Goal: Task Accomplishment & Management: Manage account settings

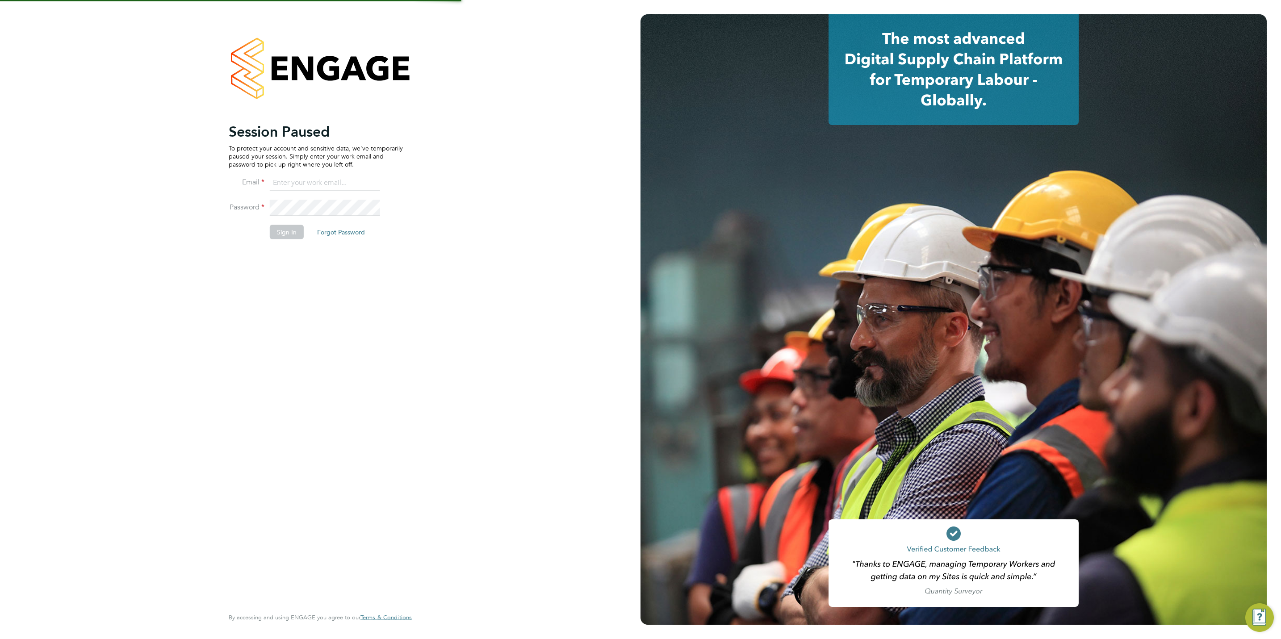
type input "chloe@protechltd.co.uk"
click at [277, 240] on li "Sign In Forgot Password" at bounding box center [316, 236] width 174 height 23
click at [278, 239] on button "Sign In" at bounding box center [287, 232] width 34 height 14
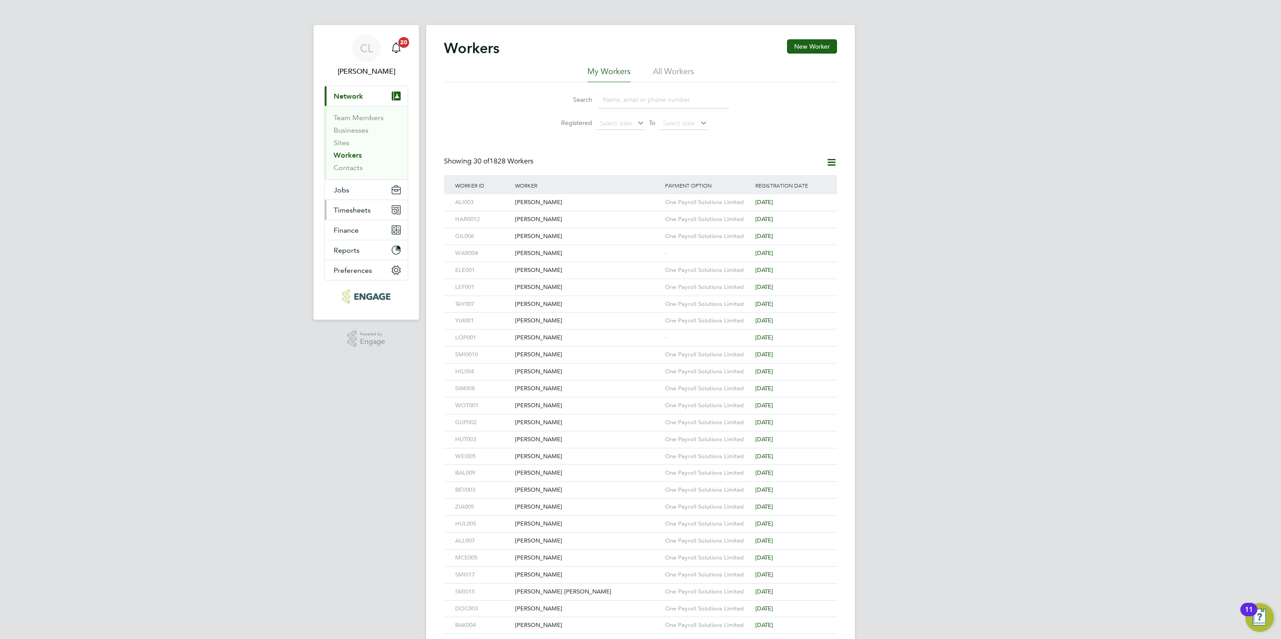
click at [353, 205] on button "Timesheets" at bounding box center [366, 210] width 83 height 20
click at [356, 212] on span "Timesheets" at bounding box center [352, 210] width 37 height 8
click at [362, 160] on link "Timesheets" at bounding box center [352, 158] width 37 height 8
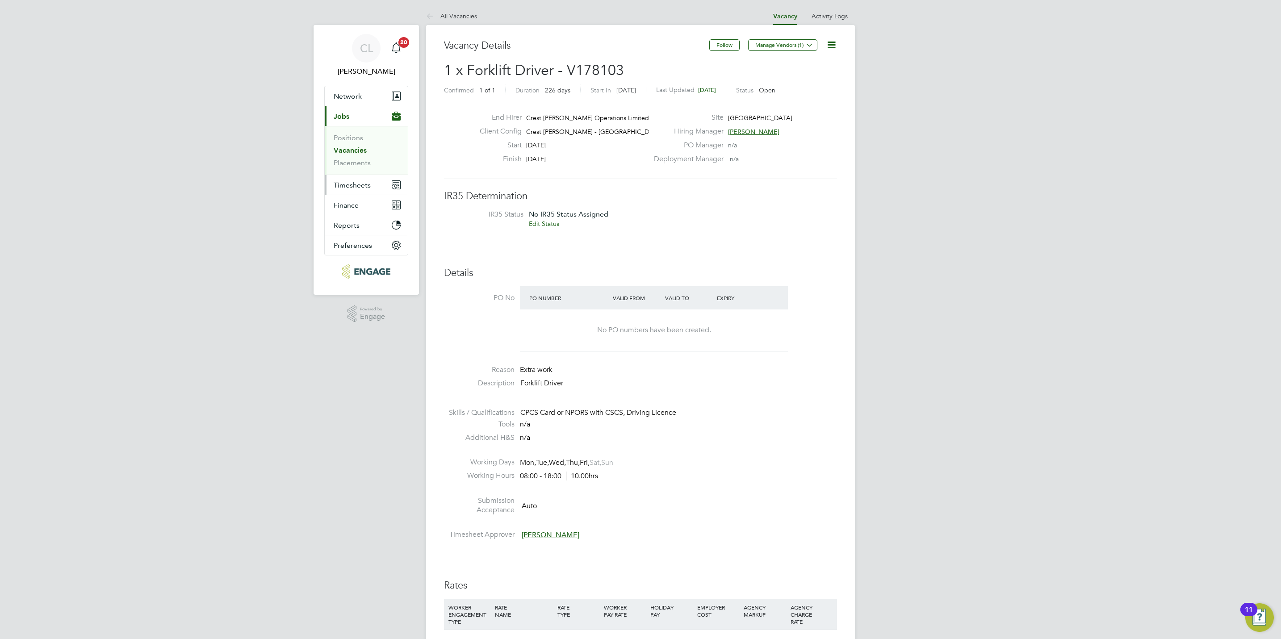
click at [362, 180] on button "Timesheets" at bounding box center [366, 185] width 83 height 20
click at [361, 113] on button "Current page: Jobs" at bounding box center [366, 116] width 83 height 20
click at [360, 146] on link "Vacancies" at bounding box center [350, 150] width 33 height 8
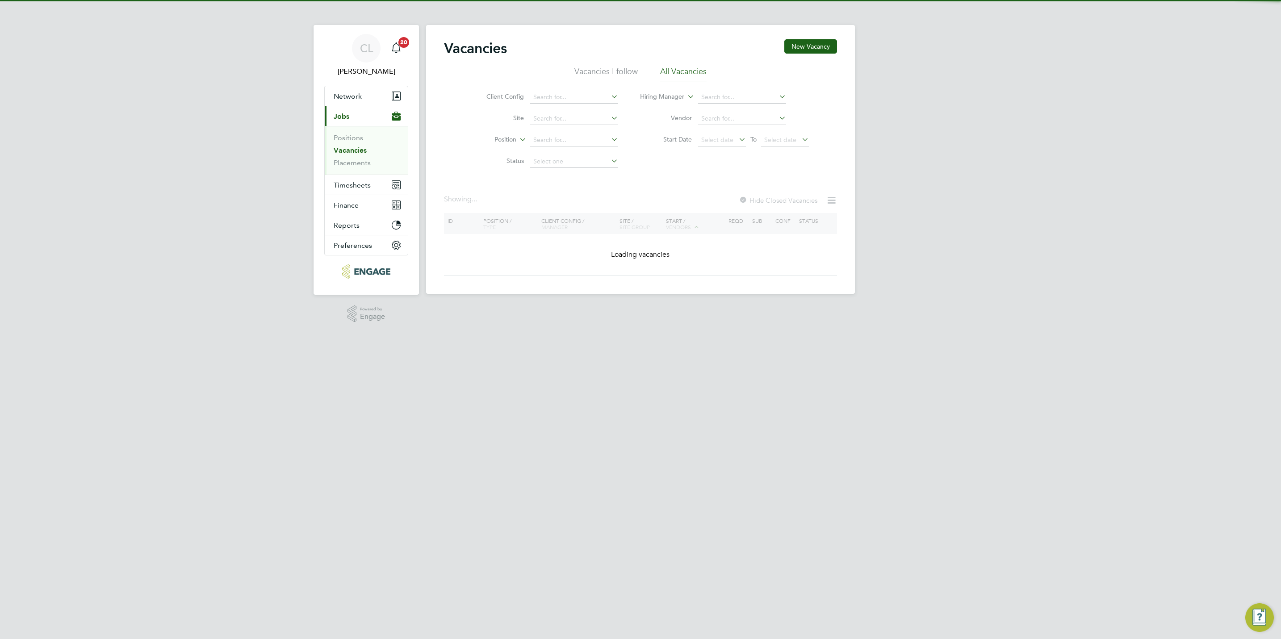
click at [360, 169] on ul "Positions Vacancies Placements" at bounding box center [366, 150] width 83 height 49
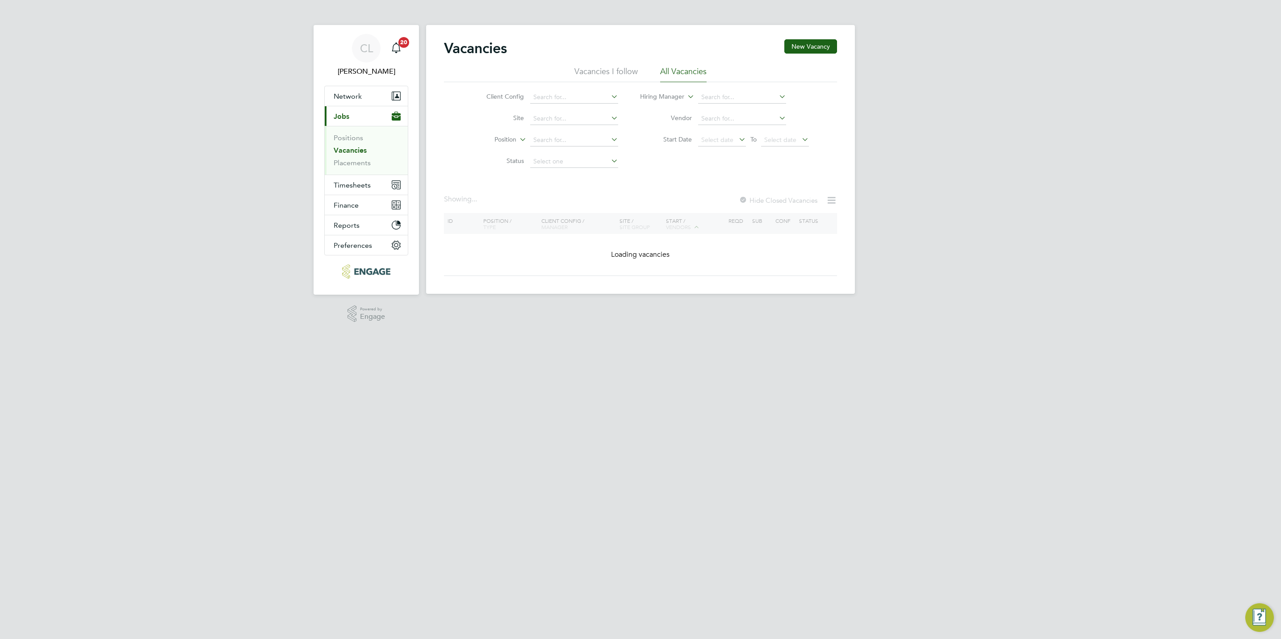
click at [361, 157] on li "Vacancies" at bounding box center [367, 152] width 67 height 13
click at [362, 161] on link "Placements" at bounding box center [352, 163] width 37 height 8
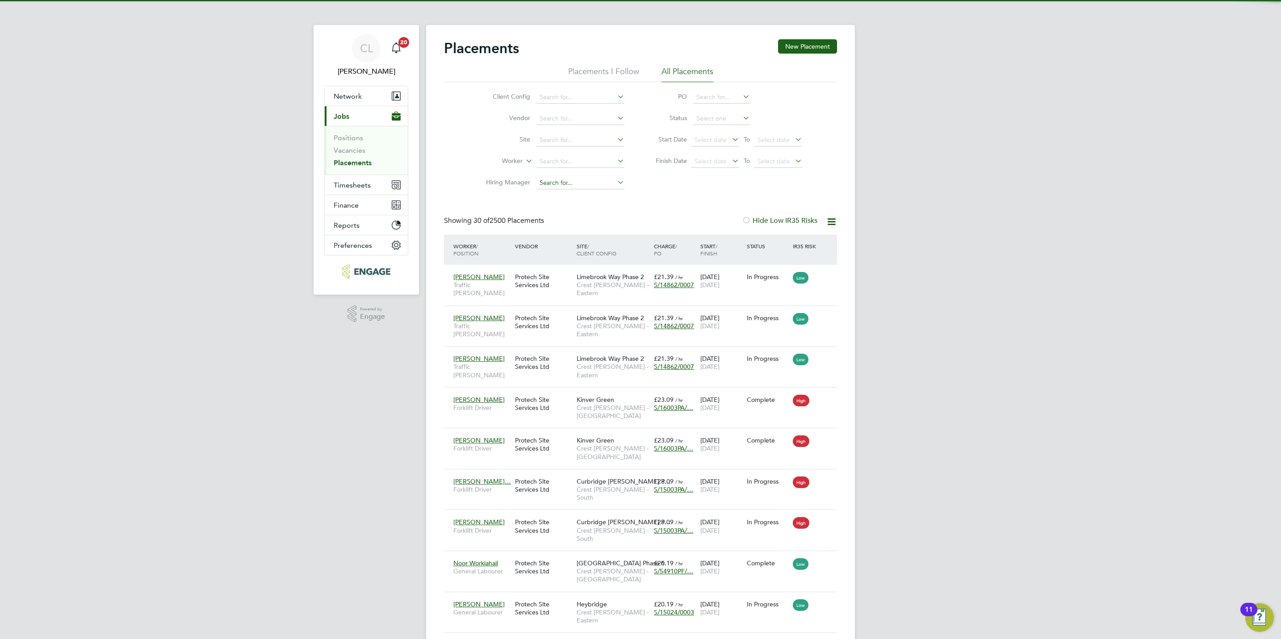
scroll to position [25, 78]
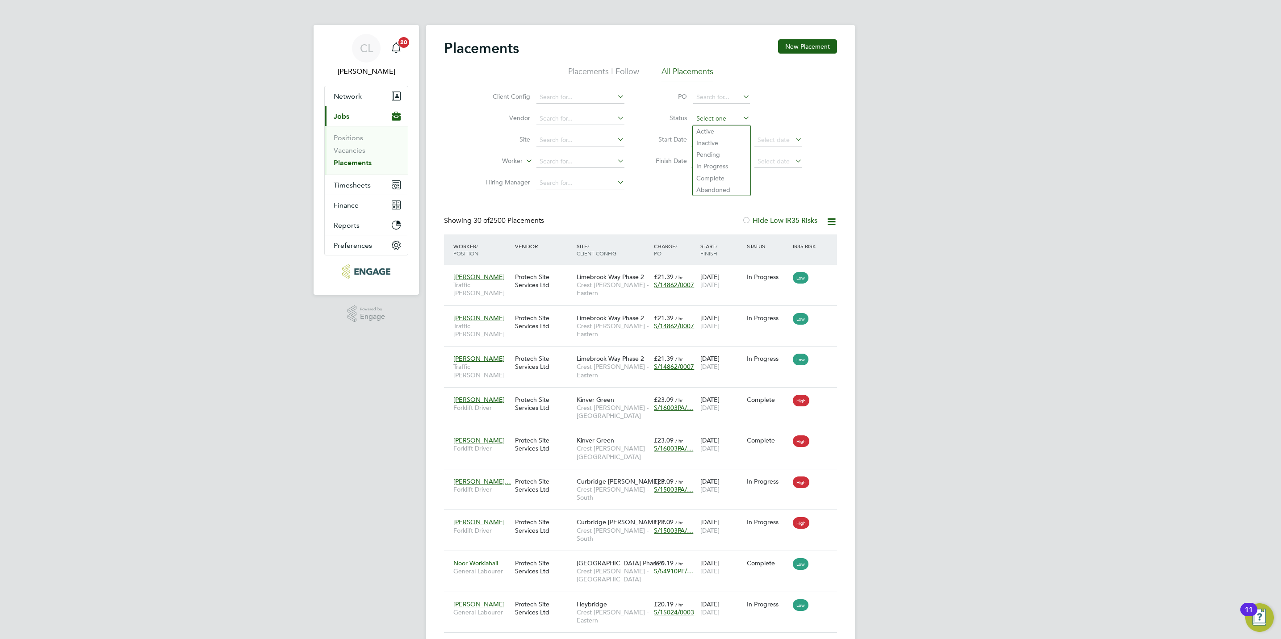
click at [737, 117] on input at bounding box center [721, 119] width 57 height 13
click at [346, 154] on link "Vacancies" at bounding box center [350, 150] width 32 height 8
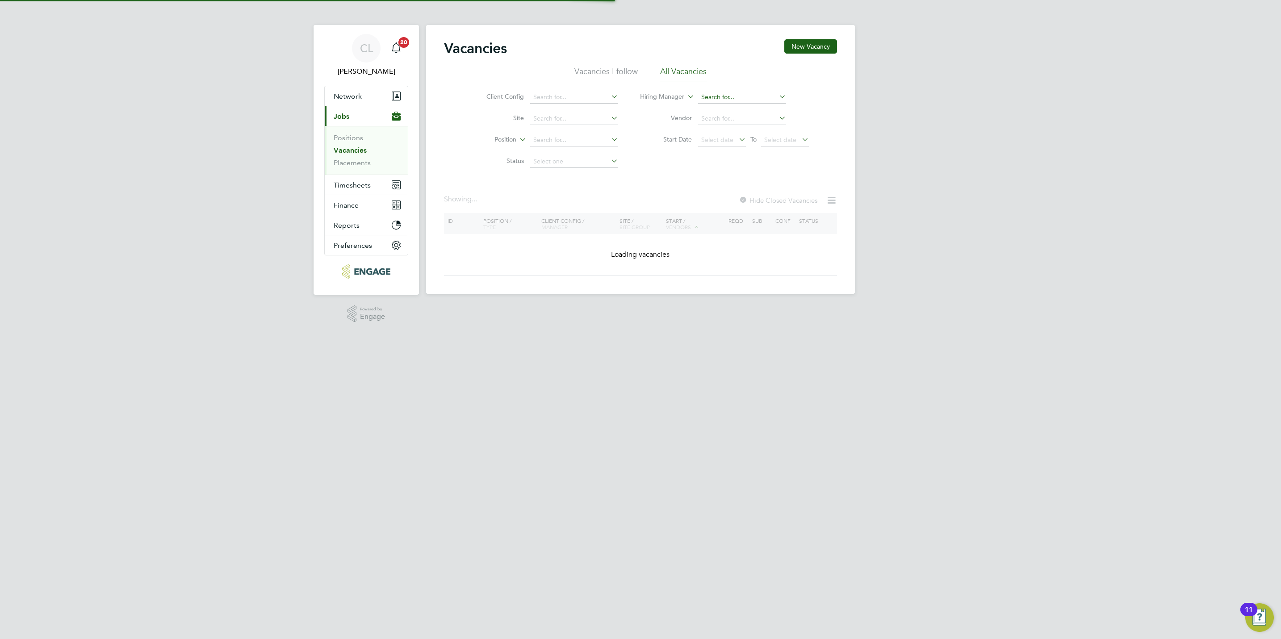
click at [720, 98] on input at bounding box center [742, 97] width 88 height 13
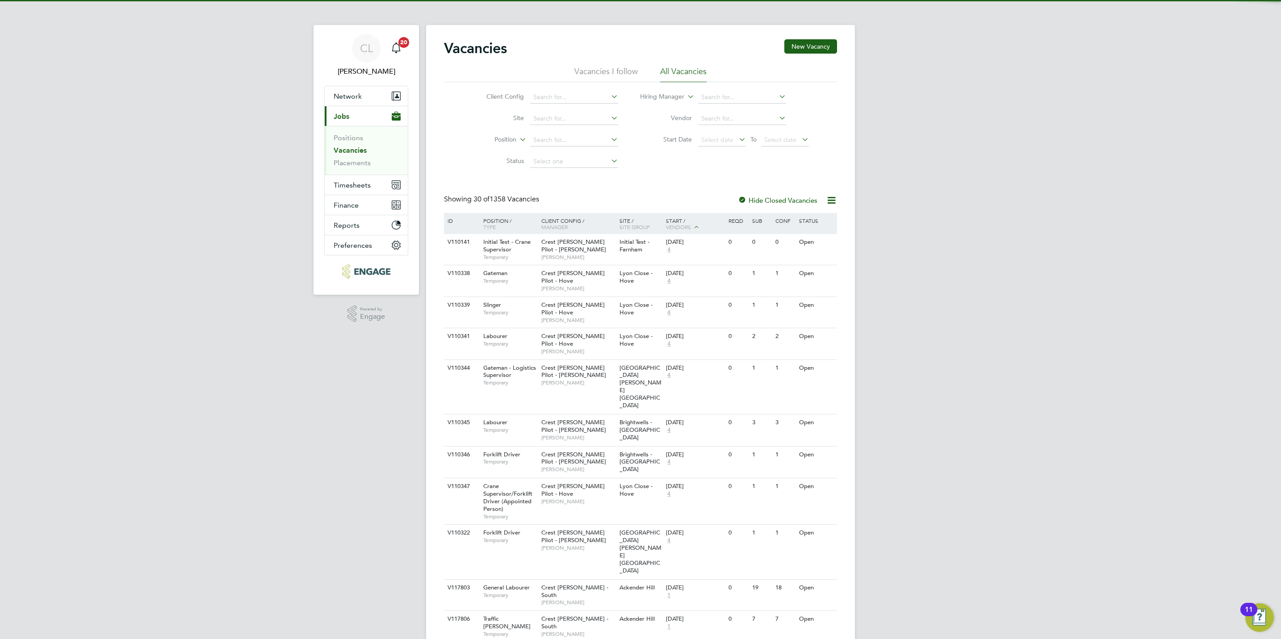
click at [336, 169] on ul "Positions Vacancies Placements" at bounding box center [366, 150] width 83 height 49
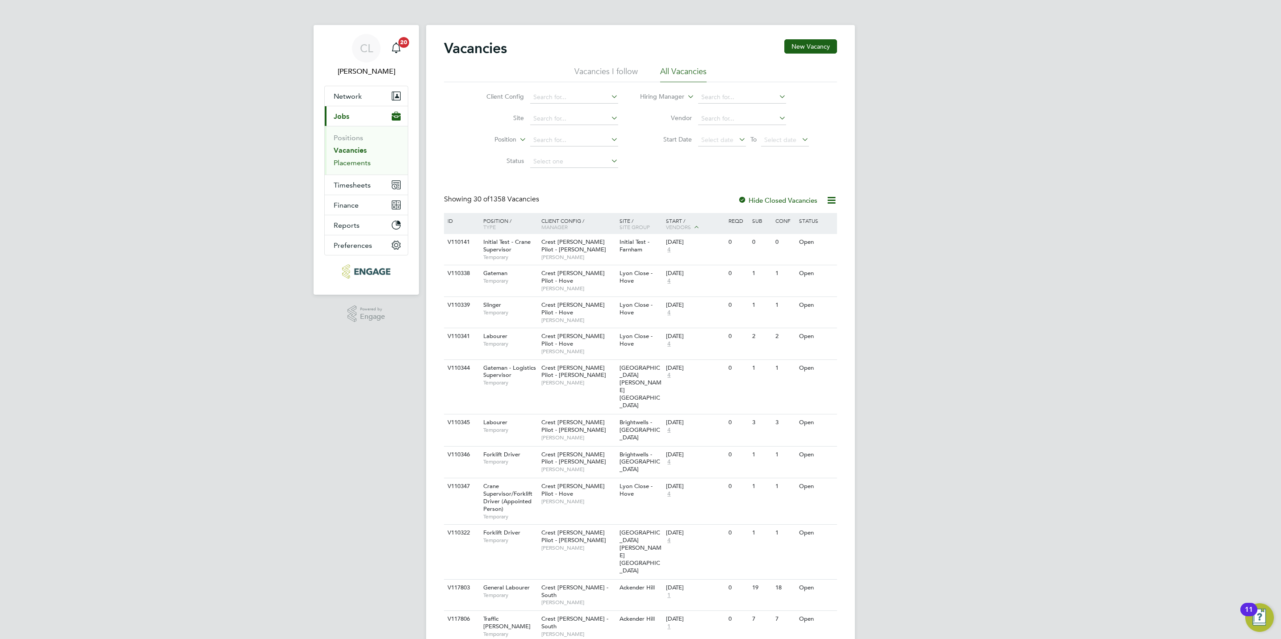
click at [351, 165] on link "Placements" at bounding box center [352, 163] width 37 height 8
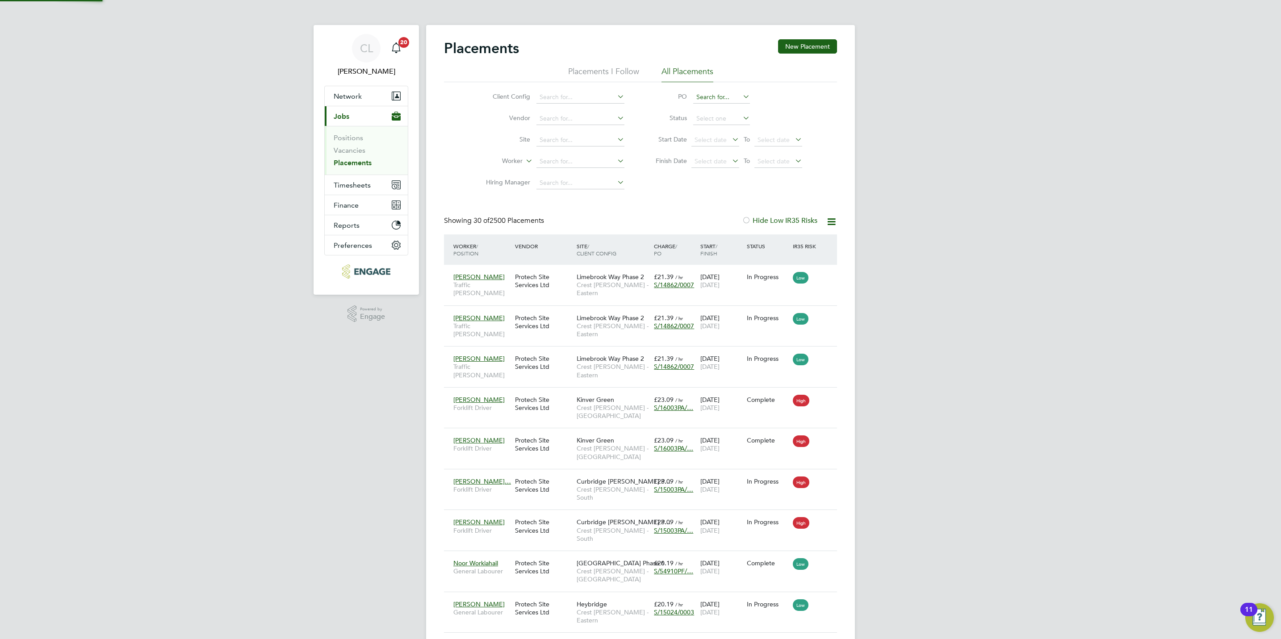
click at [694, 102] on input at bounding box center [721, 97] width 57 height 13
click at [708, 109] on li "None" at bounding box center [722, 110] width 58 height 12
type input "None"
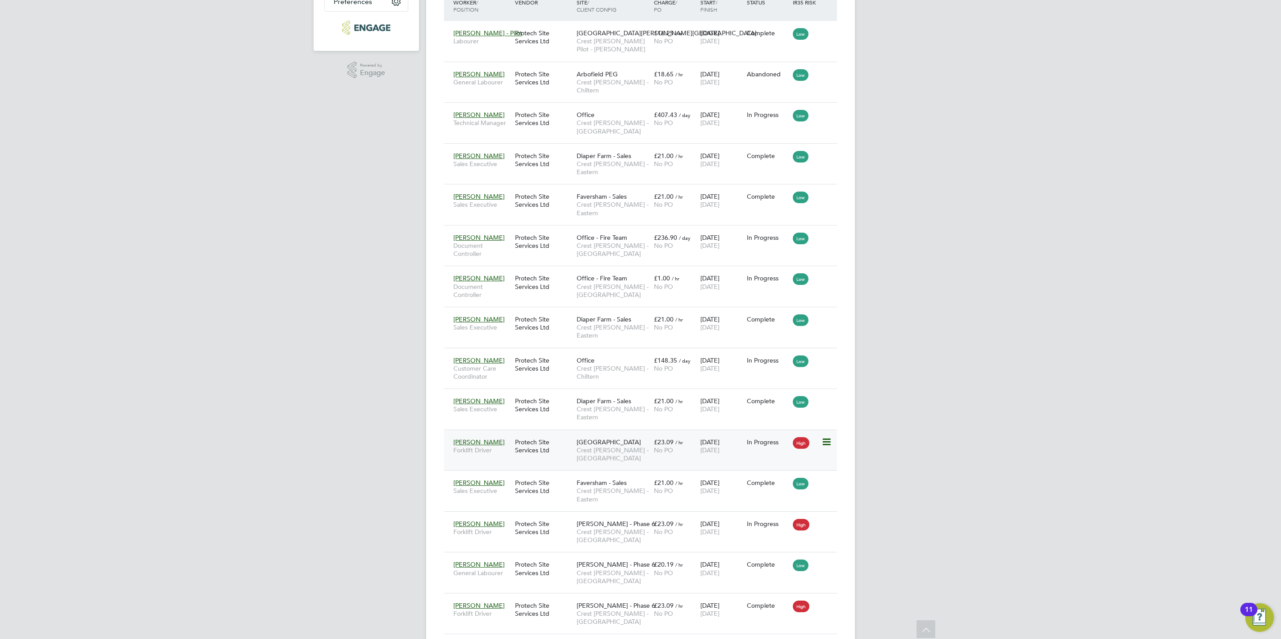
click at [633, 438] on span "Stratford Upon Avon" at bounding box center [609, 442] width 64 height 8
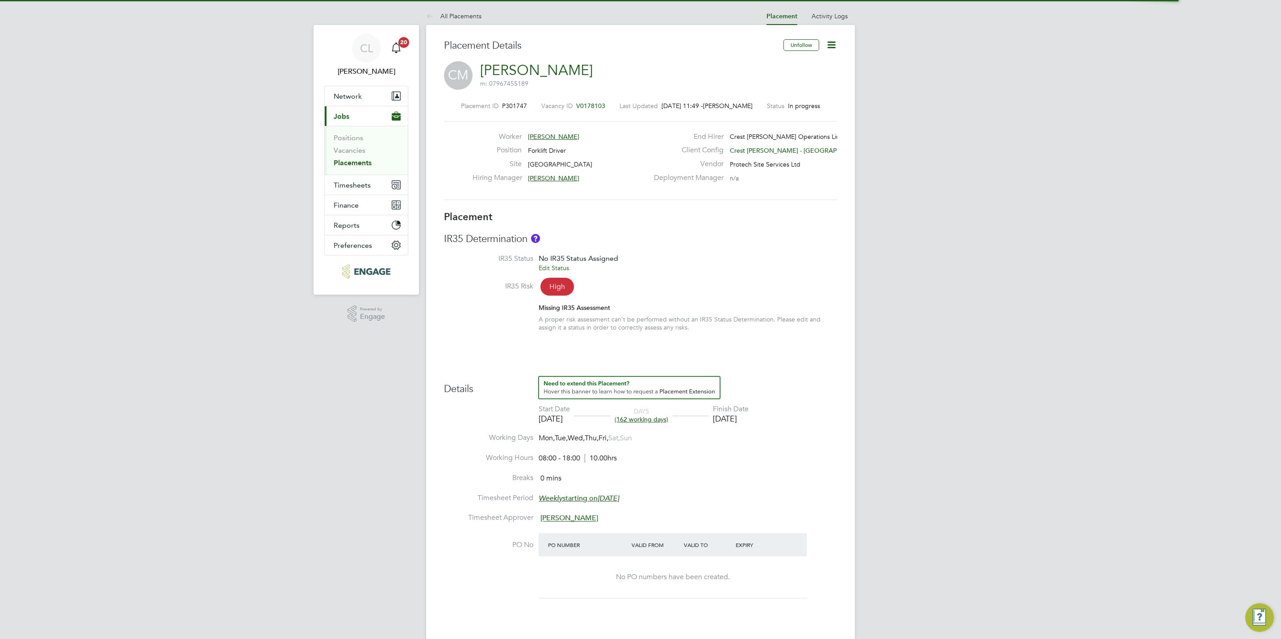
click at [834, 45] on icon at bounding box center [831, 44] width 11 height 11
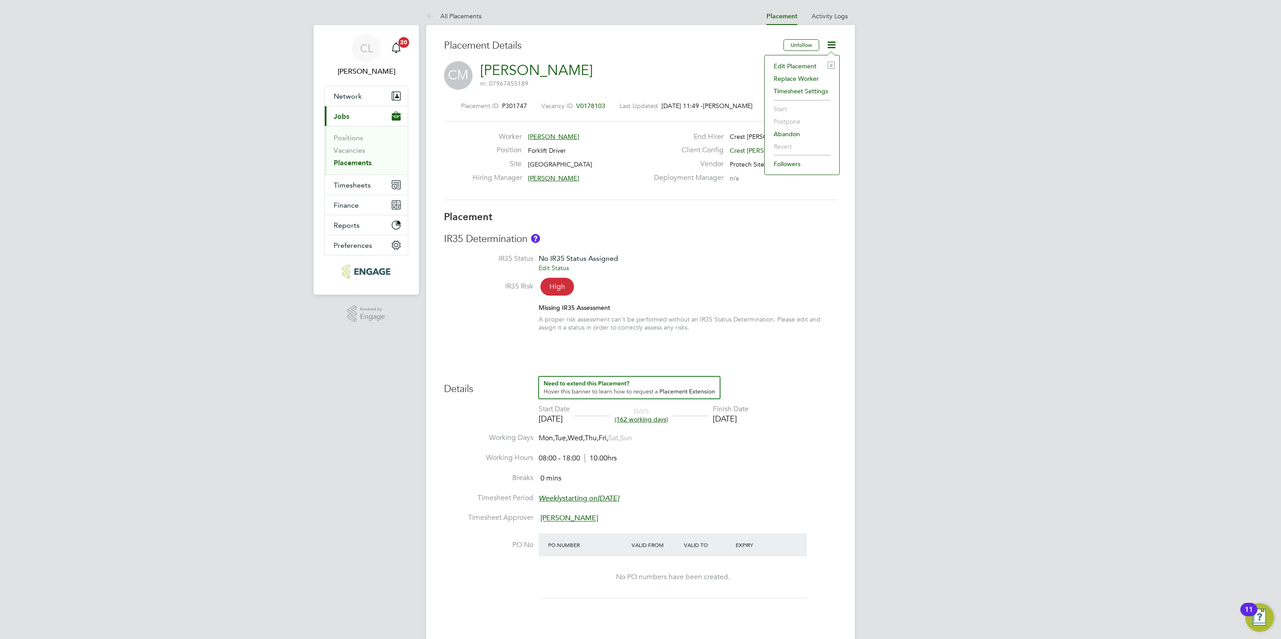
click at [801, 66] on li "Edit Placement e" at bounding box center [802, 66] width 66 height 13
type input "Debbie Penver"
type input "Simon Evans"
type input "18 Aug 2025"
type input "31 Mar 2026"
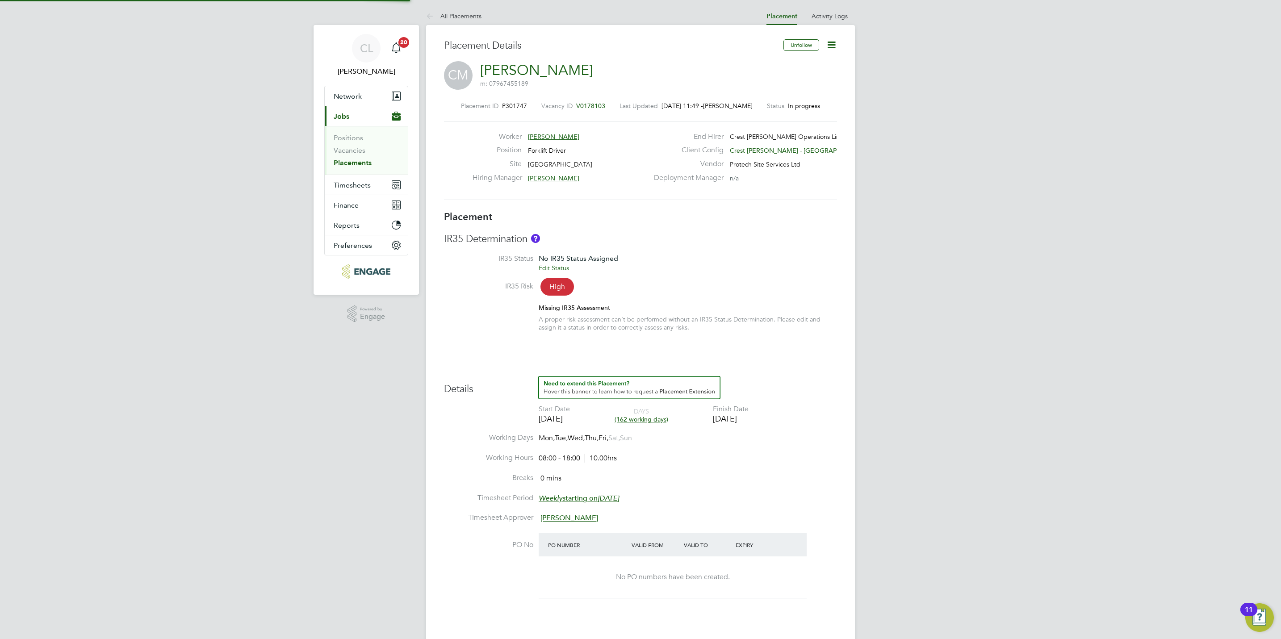
type input "08:00"
type input "18:00"
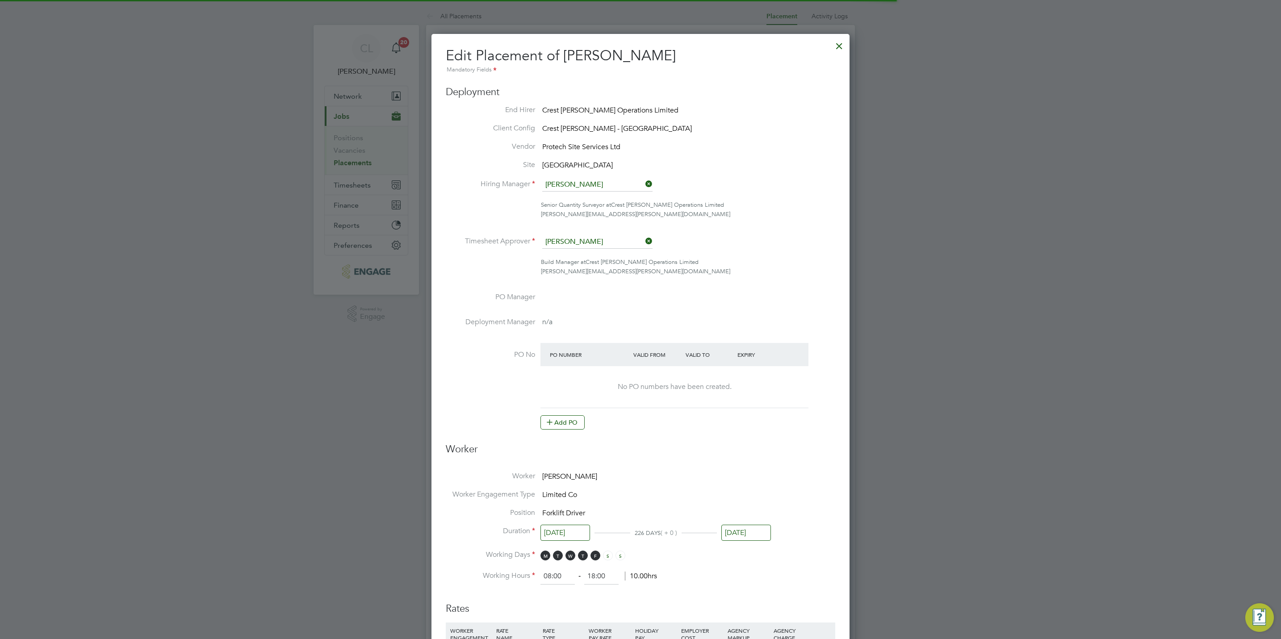
scroll to position [4, 4]
click at [572, 415] on button "Add PO" at bounding box center [562, 422] width 44 height 14
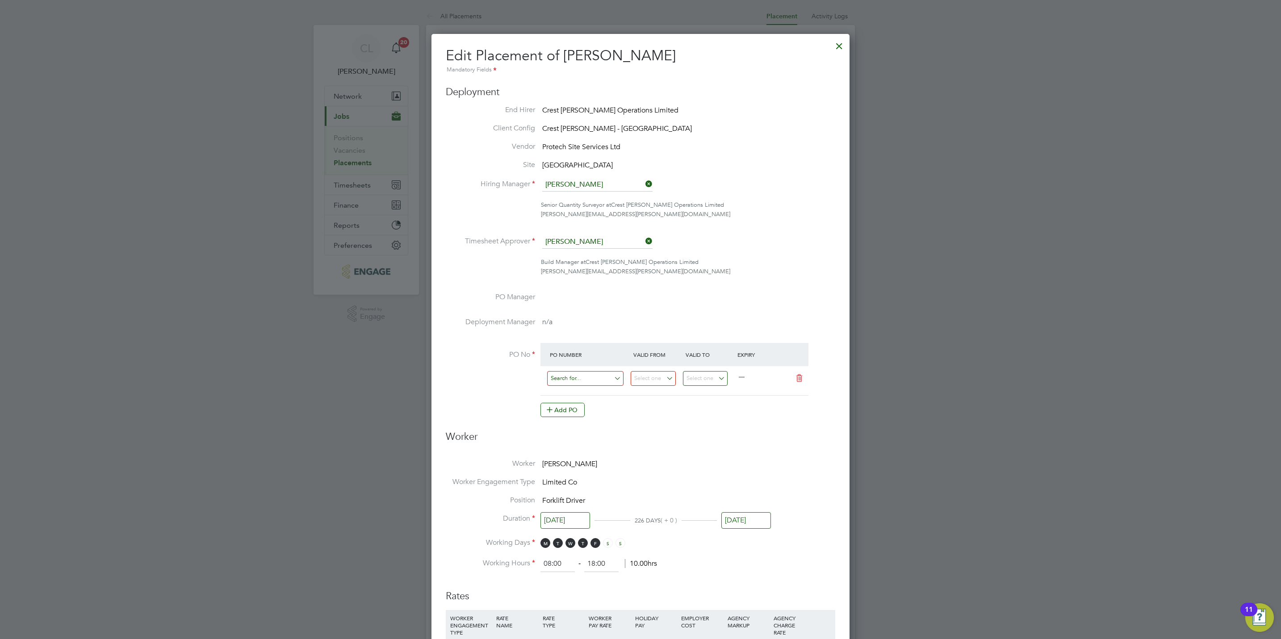
click at [577, 383] on input at bounding box center [585, 378] width 76 height 15
paste input "S/14987PA/0025"
type input "S/14987PA/0025"
click at [581, 405] on li "Use "S/14987PA/0025"" at bounding box center [585, 404] width 77 height 12
click at [647, 377] on input at bounding box center [653, 378] width 45 height 15
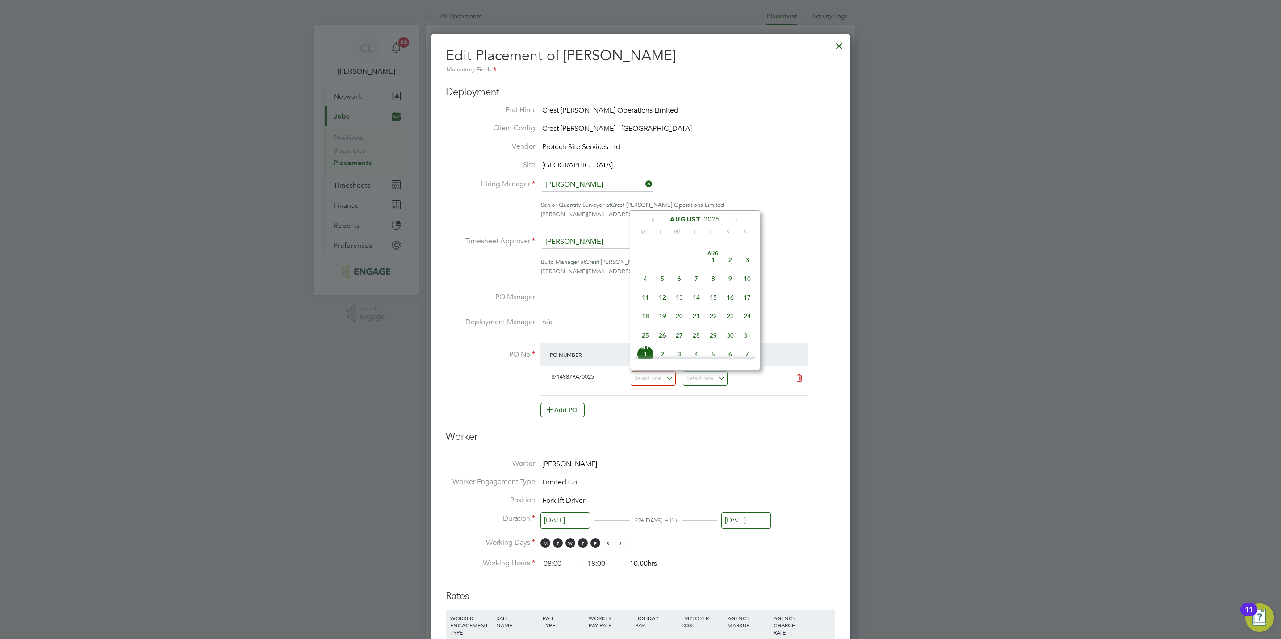
click at [642, 278] on span "4" at bounding box center [645, 278] width 17 height 17
type input "04 Aug 2025"
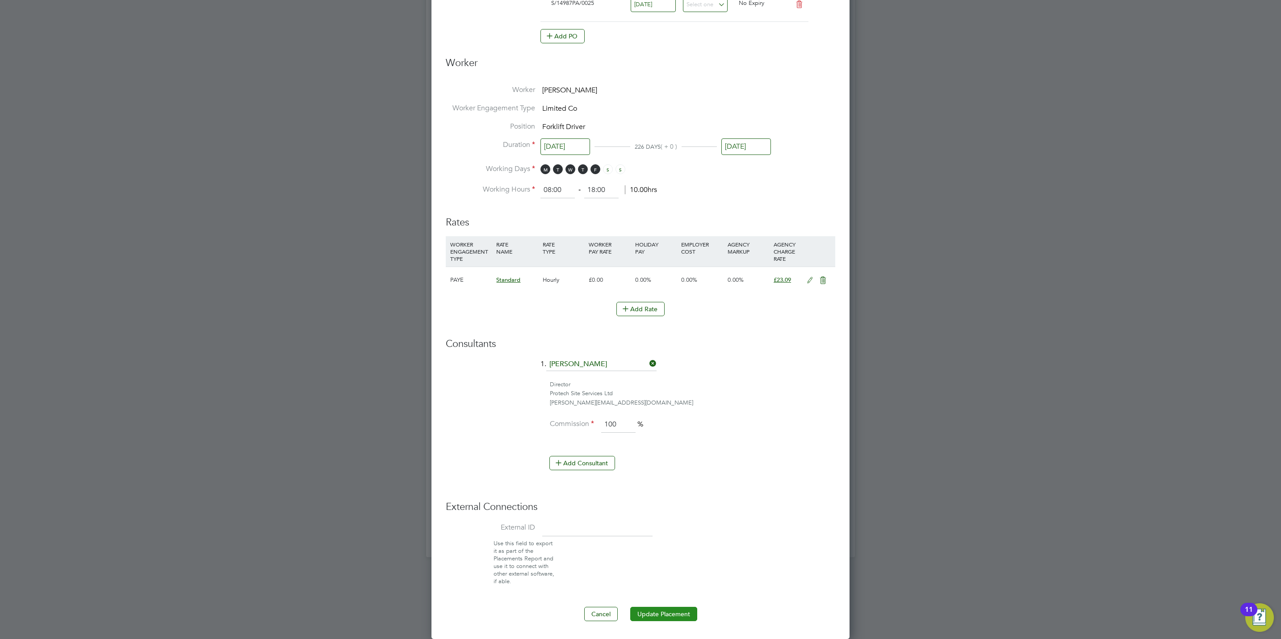
click at [679, 612] on button "Update Placement" at bounding box center [663, 614] width 67 height 14
